Goal: Check status: Check status

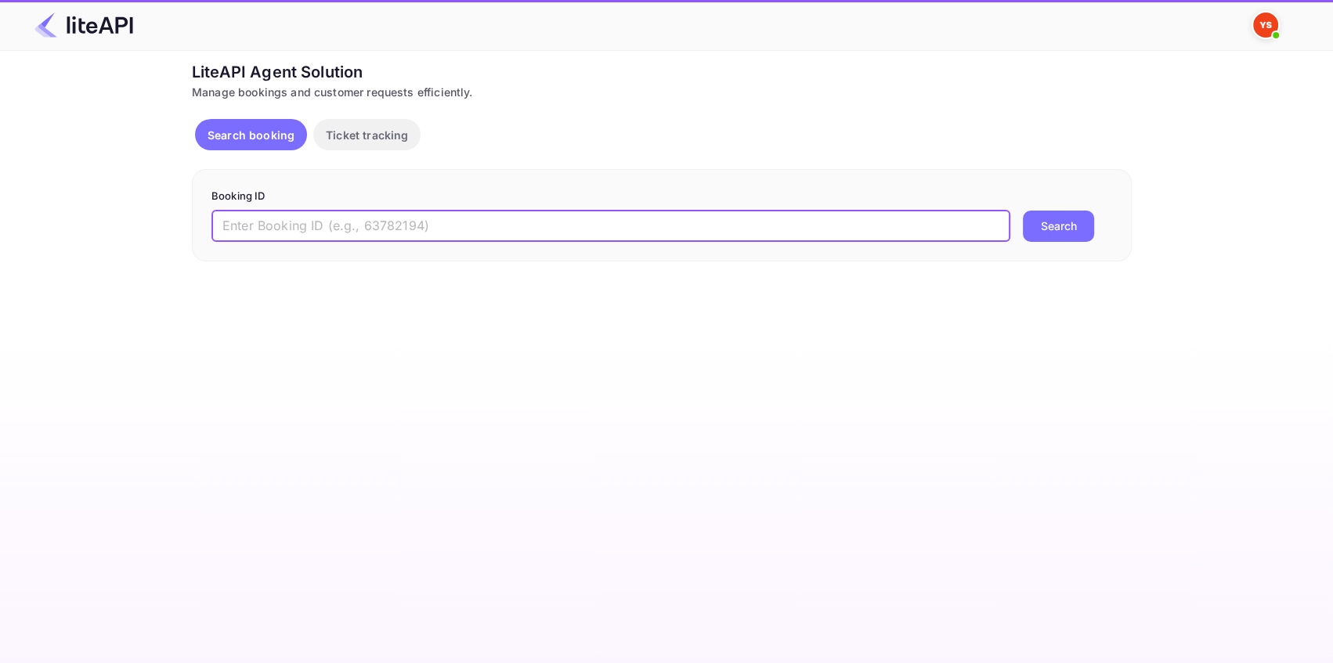
click at [240, 218] on input "text" at bounding box center [610, 226] width 799 height 31
paste input "8953797"
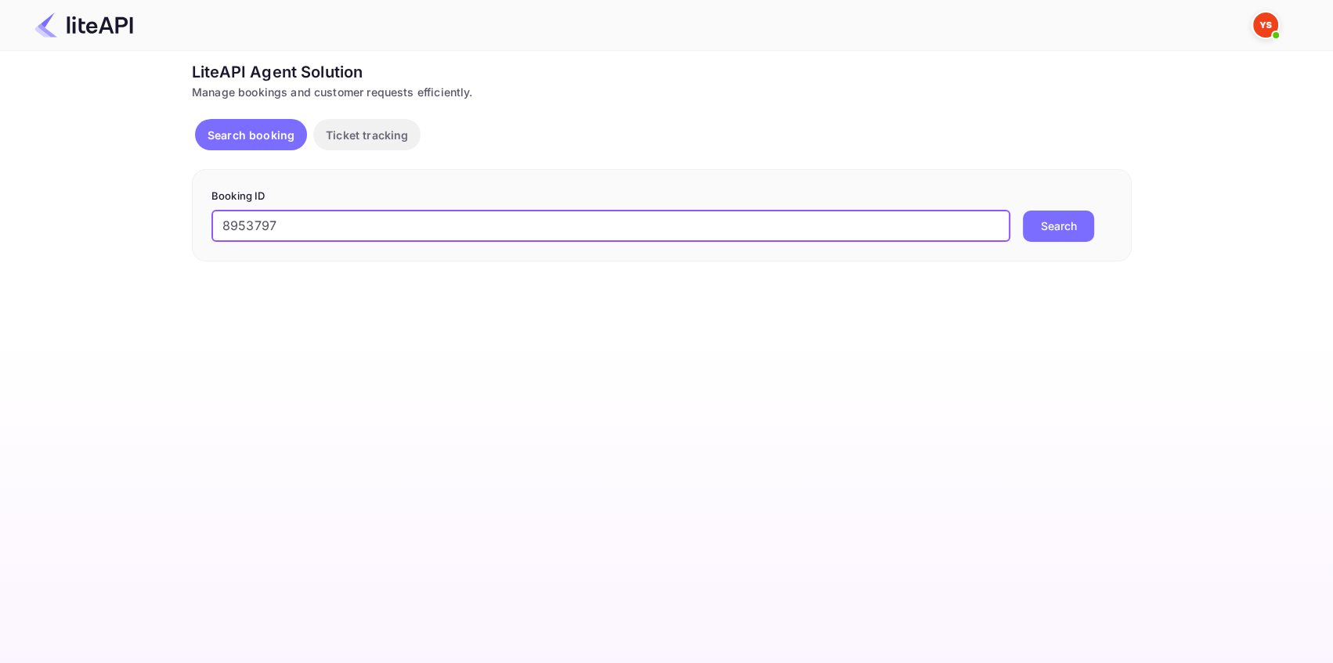
type input "8953797"
click at [1038, 222] on button "Search" at bounding box center [1058, 226] width 71 height 31
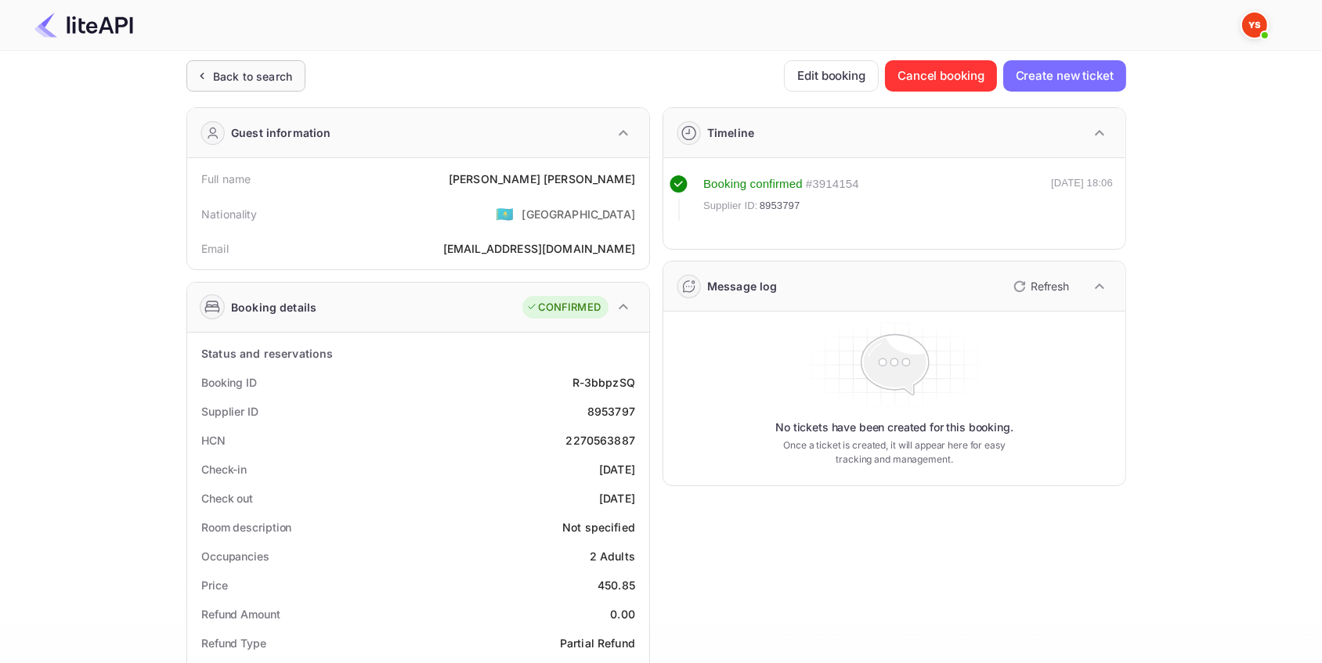
drag, startPoint x: 298, startPoint y: 67, endPoint x: 291, endPoint y: 70, distance: 8.4
click at [291, 70] on div "Back to search" at bounding box center [245, 75] width 119 height 31
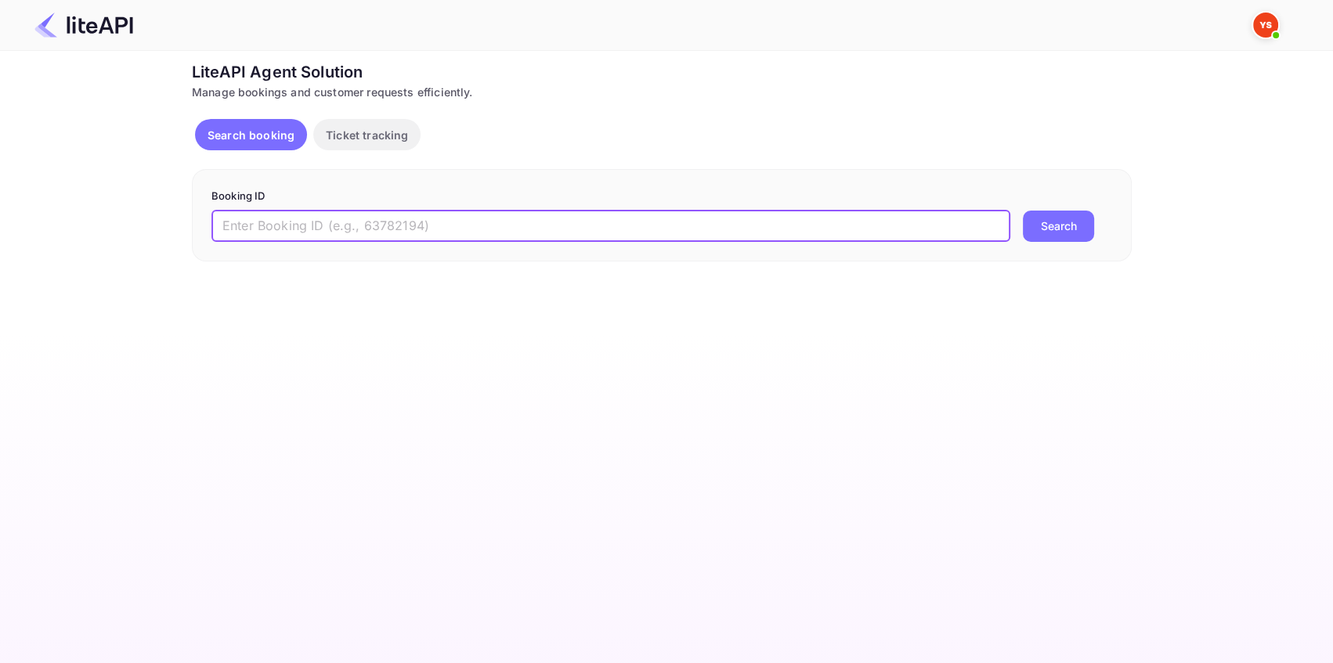
click at [356, 235] on input "text" at bounding box center [610, 226] width 799 height 31
paste input "7387960"
type input "7387960"
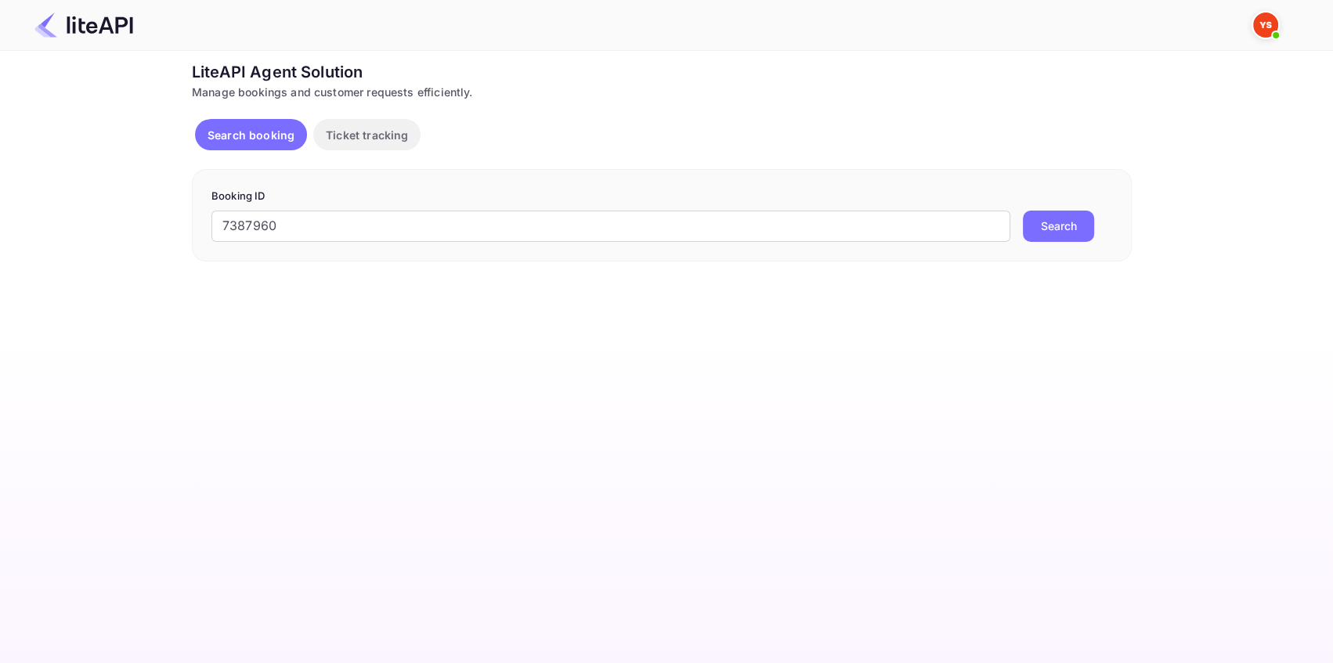
click at [1028, 231] on button "Search" at bounding box center [1058, 226] width 71 height 31
